Goal: Task Accomplishment & Management: Manage account settings

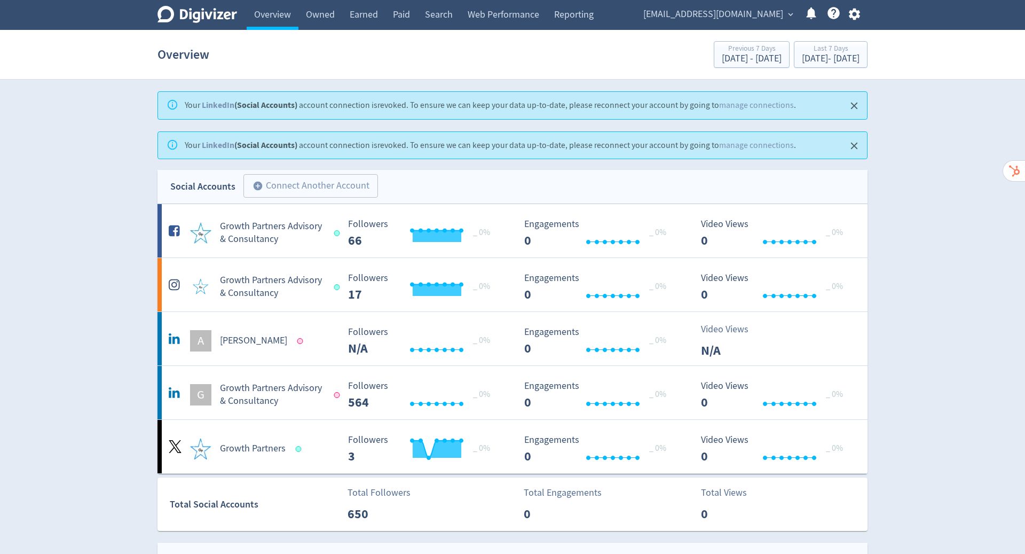
click at [857, 13] on icon "button" at bounding box center [854, 15] width 11 height 12
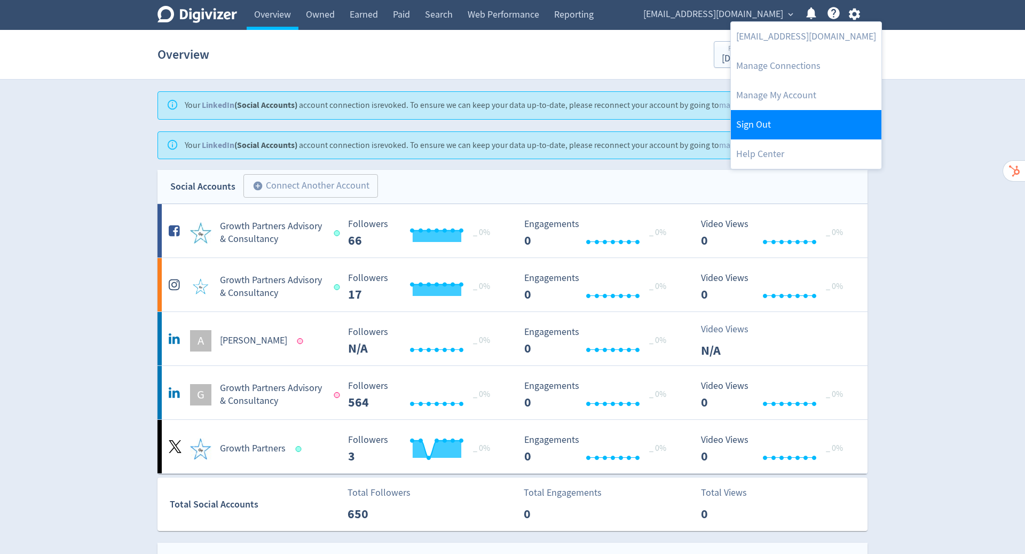
click at [791, 126] on link "Sign Out" at bounding box center [806, 124] width 151 height 29
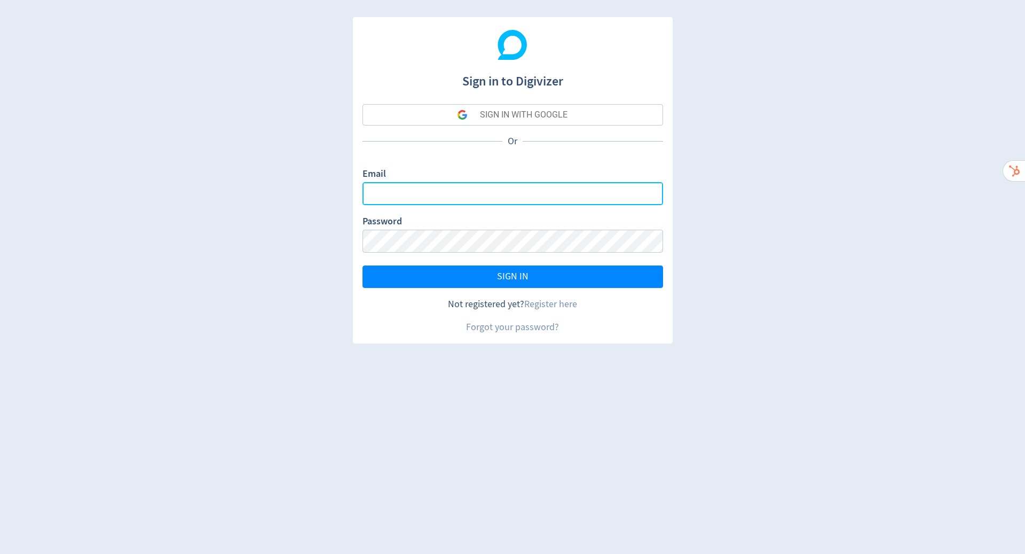
click at [538, 198] on input "Email" at bounding box center [513, 193] width 301 height 23
click at [0, 553] on com-1password-button at bounding box center [0, 554] width 0 height 0
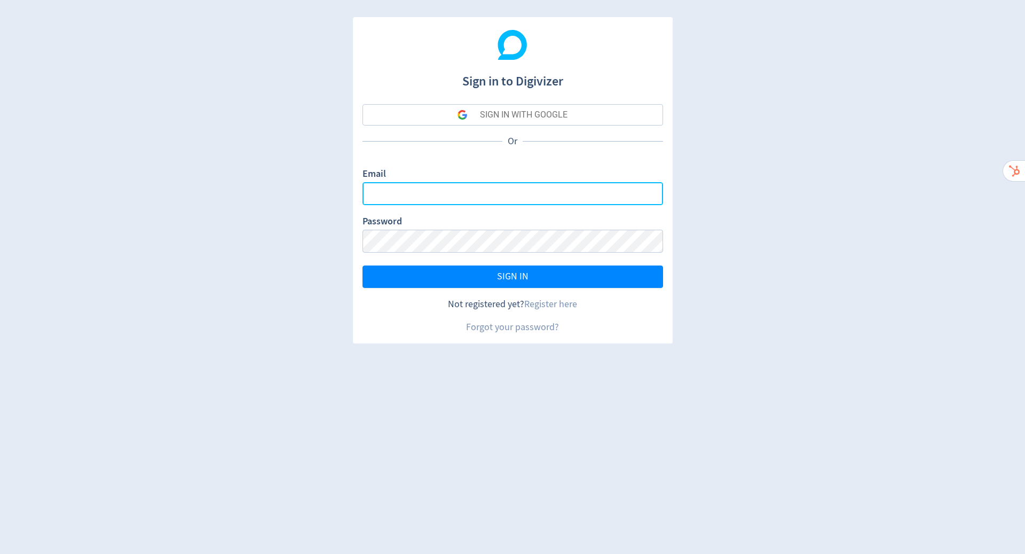
type input "[PERSON_NAME][EMAIL_ADDRESS][PERSON_NAME][DOMAIN_NAME]"
